Goal: Transaction & Acquisition: Purchase product/service

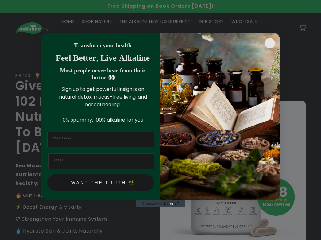
click at [84, 41] on icon "Close dialog" at bounding box center [270, 43] width 4 height 4
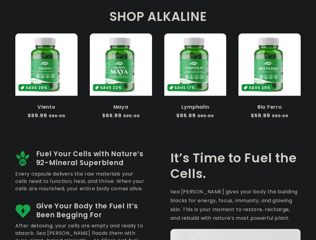
scroll to position [307, 0]
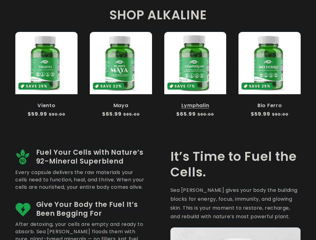
click at [84, 94] on link "Lymphalin" at bounding box center [196, 105] width 50 height 6
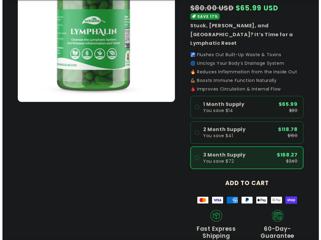
scroll to position [123, 0]
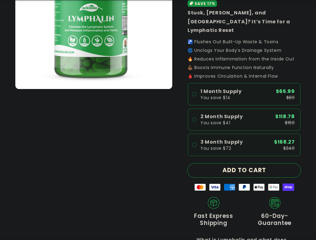
click at [239, 163] on button "ADD TO CART" at bounding box center [244, 170] width 113 height 14
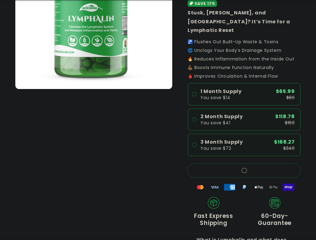
click at [240, 163] on button "ADD TO CART" at bounding box center [244, 170] width 113 height 14
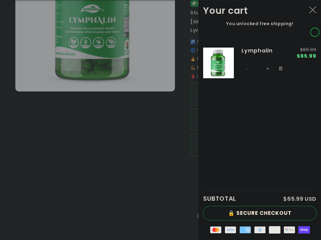
click at [285, 212] on button "🔒 SECURE CHECKOUT" at bounding box center [259, 213] width 113 height 14
